Goal: Navigation & Orientation: Find specific page/section

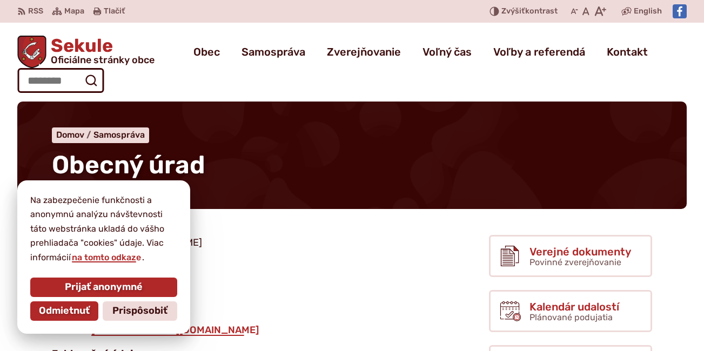
click at [137, 308] on span "Prispôsobiť" at bounding box center [139, 311] width 55 height 12
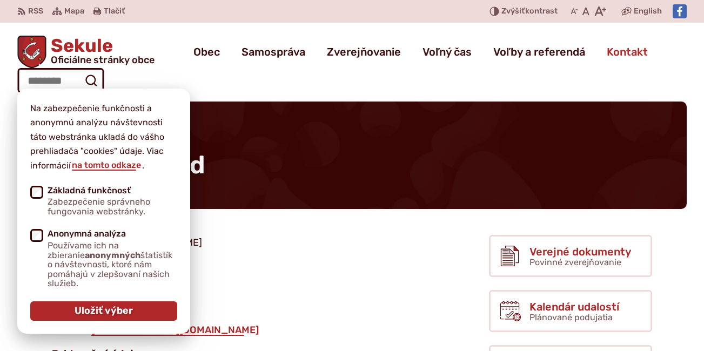
click at [643, 51] on span "Kontakt" at bounding box center [627, 52] width 41 height 30
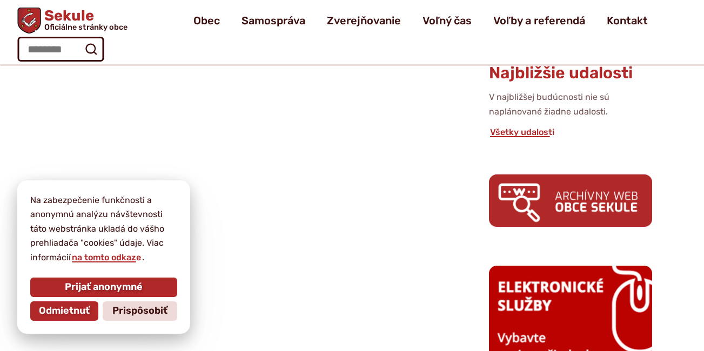
scroll to position [491, 0]
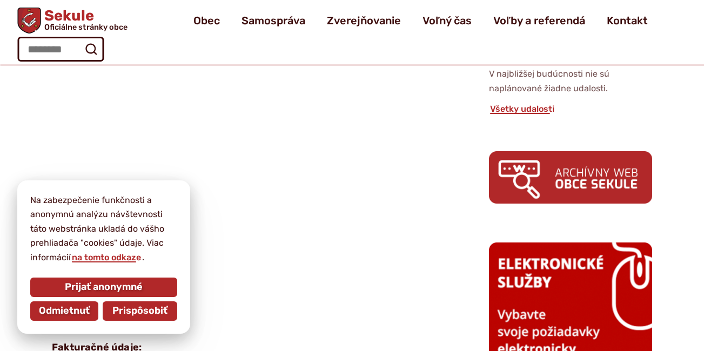
click at [140, 307] on span "Prispôsobiť" at bounding box center [139, 311] width 55 height 12
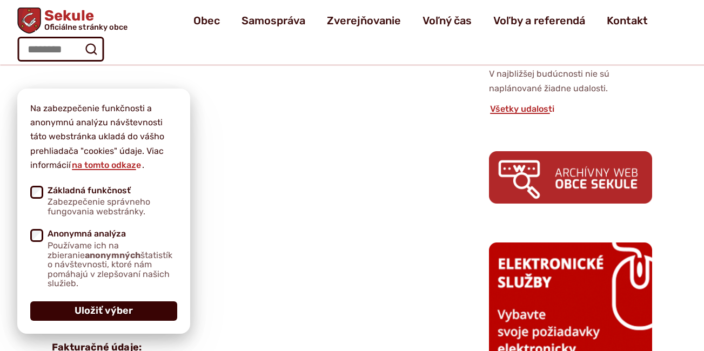
click at [116, 310] on span "Uložiť výber" at bounding box center [104, 311] width 58 height 12
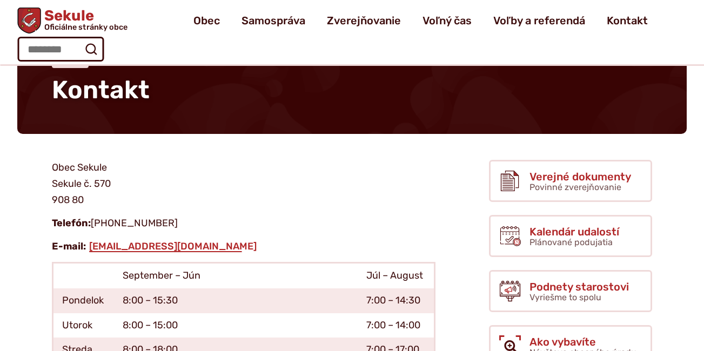
scroll to position [69, 0]
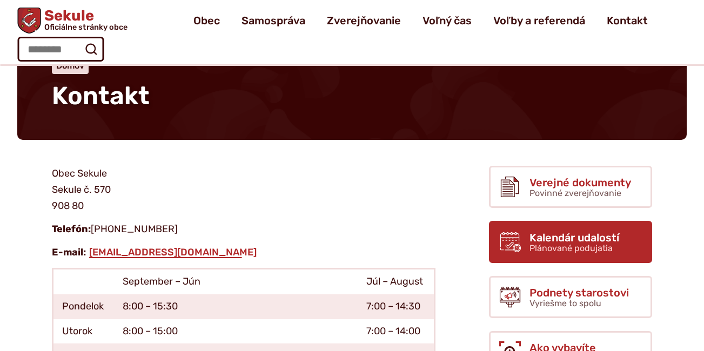
click at [574, 236] on span "Kalendár udalostí" at bounding box center [574, 238] width 90 height 12
